Goal: Communication & Community: Answer question/provide support

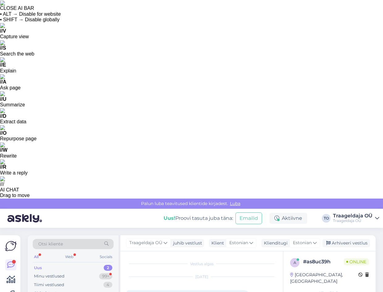
scroll to position [79, 0]
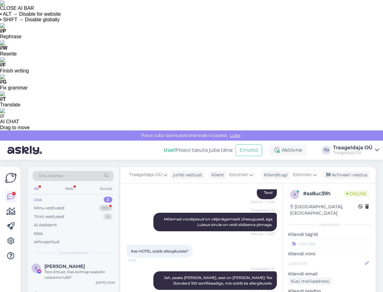
type textarea "Vabandust hilise vastuse pärast. Voodipesu [PERSON_NAME] nüüd [PERSON_NAME] 1tk…"
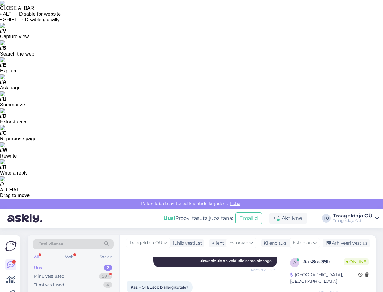
scroll to position [137, 0]
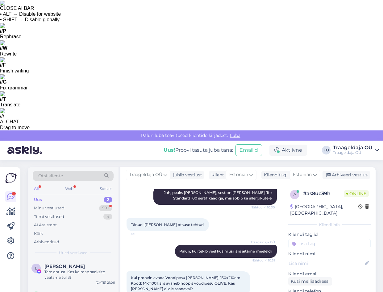
type textarea "Saame veel muuta"
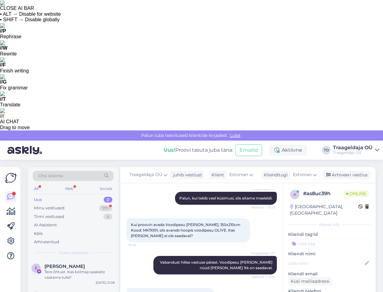
type textarea "Hästi, vahetame ära. Teeme tagasimakse Teile 1,60"
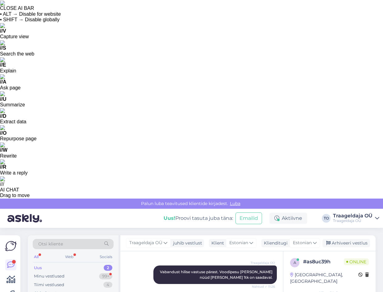
scroll to position [270, 0]
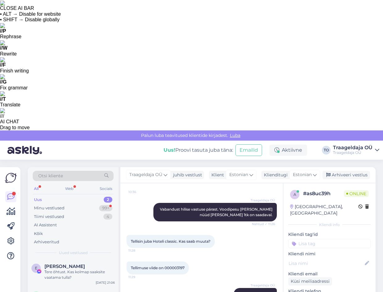
type textarea "Palun! :)"
